Goal: Task Accomplishment & Management: Manage account settings

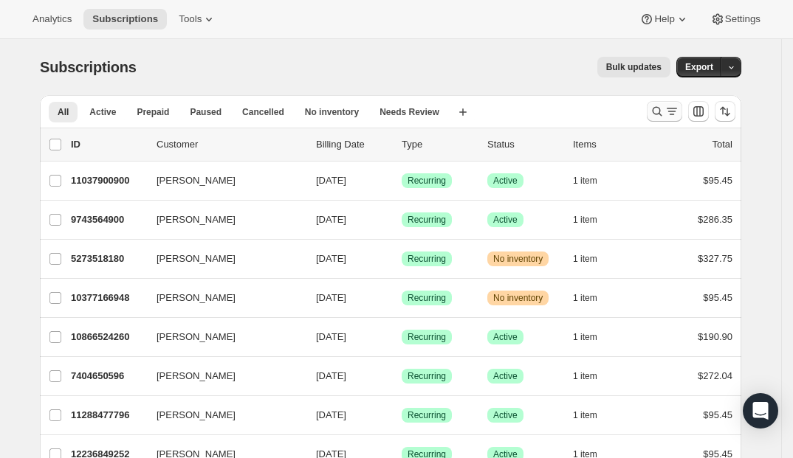
click at [663, 106] on icon "Search and filter results" at bounding box center [656, 111] width 15 height 15
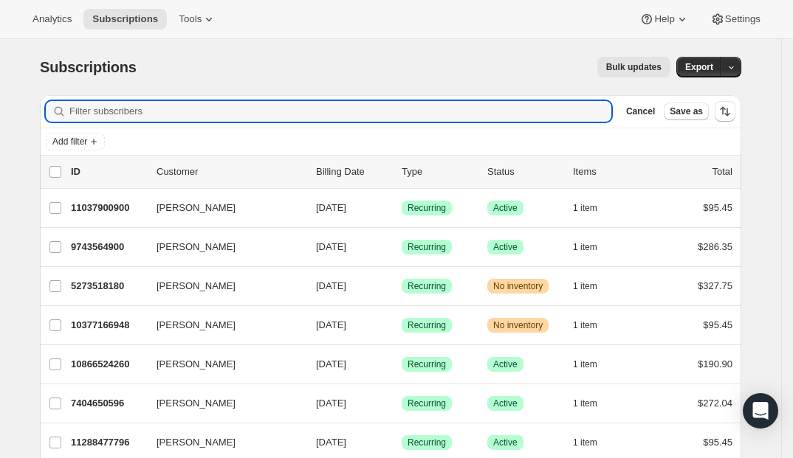
paste input "[EMAIL_ADDRESS][DOMAIN_NAME]"
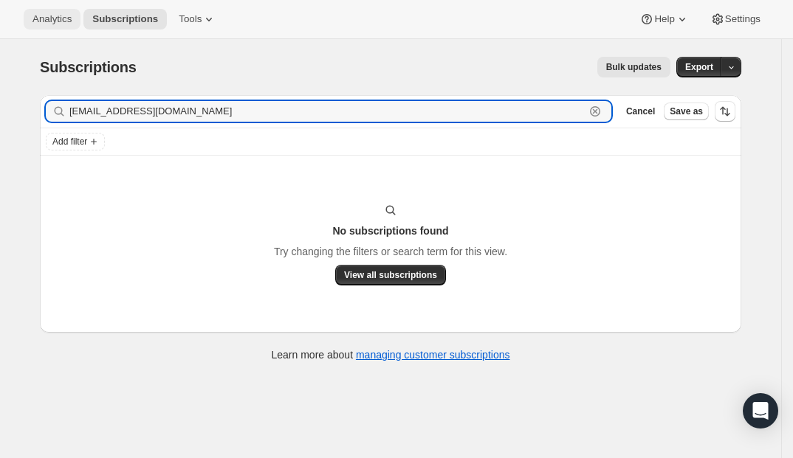
type input "[EMAIL_ADDRESS][DOMAIN_NAME]"
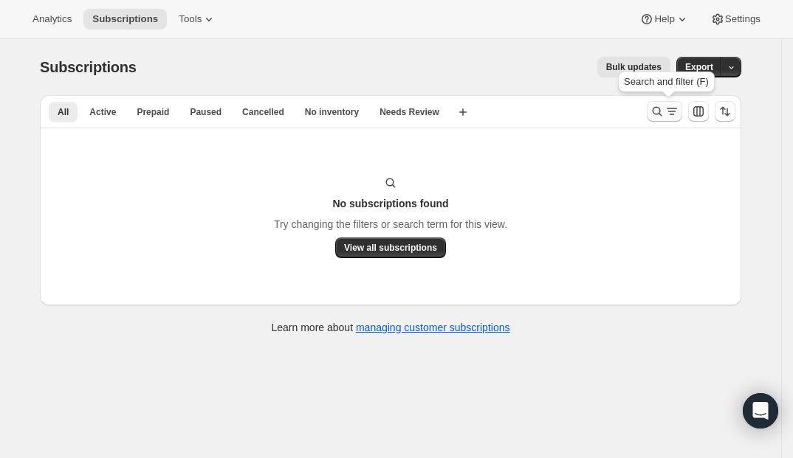
click at [662, 113] on icon "Search and filter results" at bounding box center [656, 111] width 15 height 15
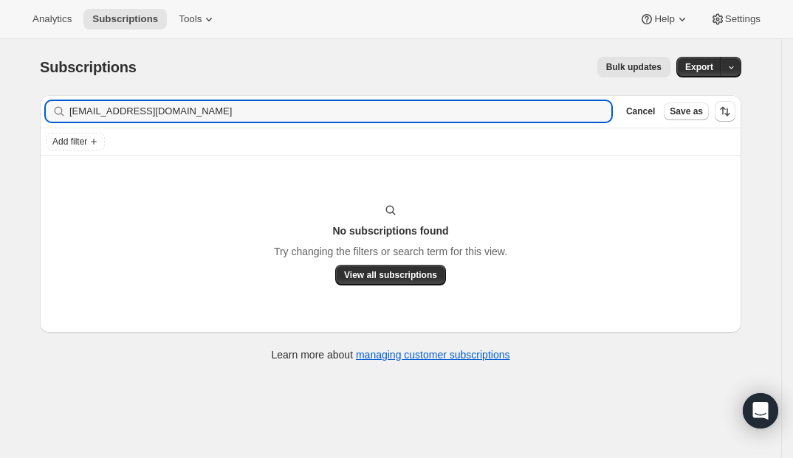
click at [598, 108] on div "[EMAIL_ADDRESS][DOMAIN_NAME] Clear" at bounding box center [328, 111] width 565 height 21
paste input "[EMAIL_ADDRESS]"
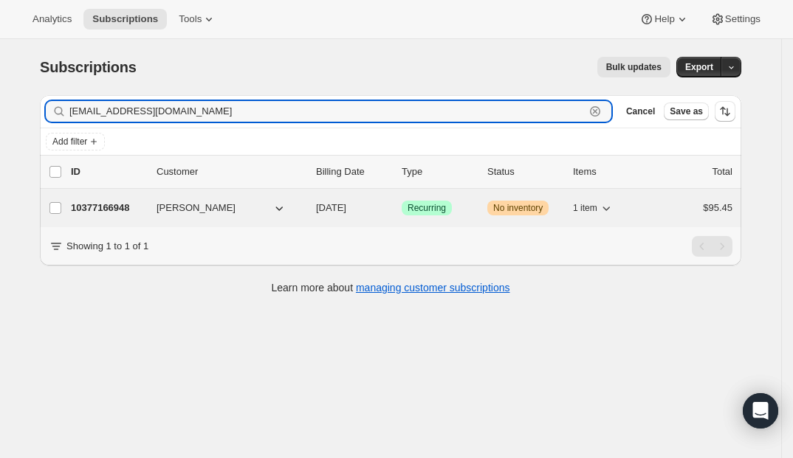
type input "[EMAIL_ADDRESS][DOMAIN_NAME]"
click at [101, 209] on p "10377166948" at bounding box center [108, 208] width 74 height 15
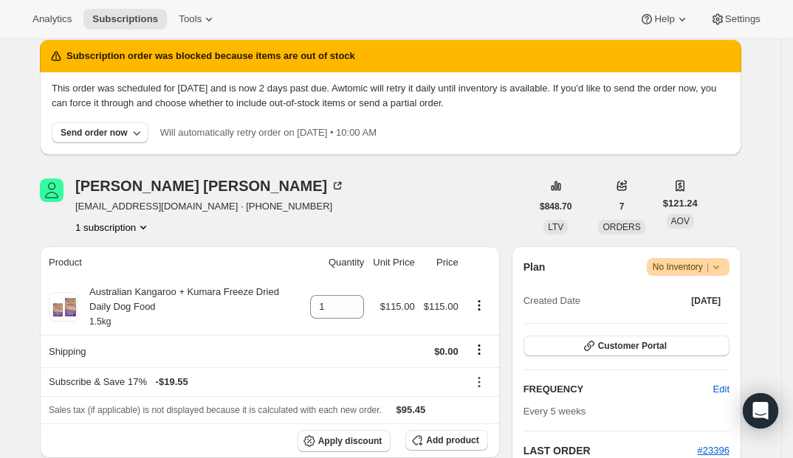
scroll to position [14, 0]
